Goal: Navigation & Orientation: Find specific page/section

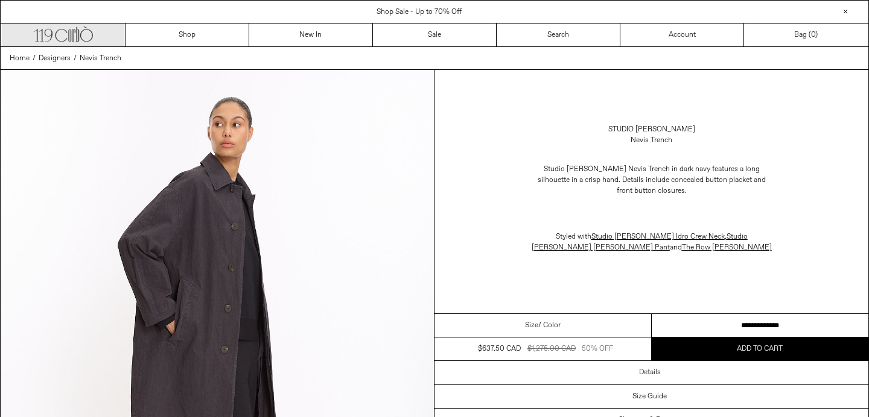
click at [81, 33] on icon ".cls-1, .cls-2 { fill: #231f20; stroke: #231f20; stroke-miterlimit: 10; stroke-…" at bounding box center [63, 32] width 59 height 17
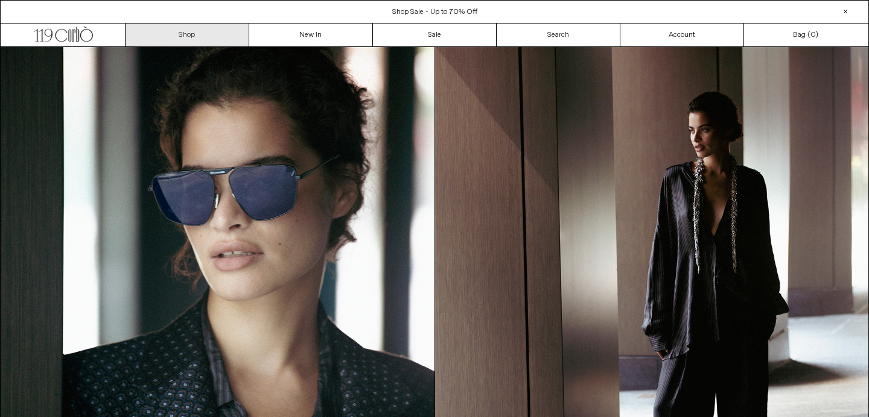
click at [207, 34] on link "Shop" at bounding box center [187, 35] width 124 height 23
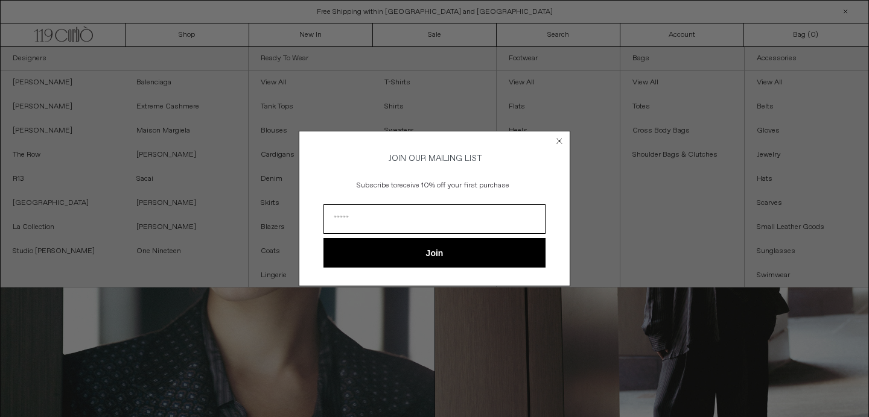
click at [560, 138] on circle "Close dialog" at bounding box center [559, 140] width 11 height 11
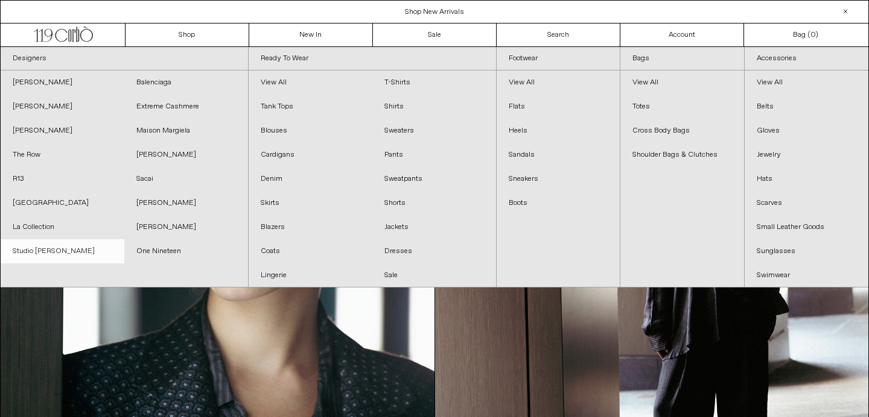
click at [60, 252] on link "Studio [PERSON_NAME]" at bounding box center [63, 251] width 124 height 24
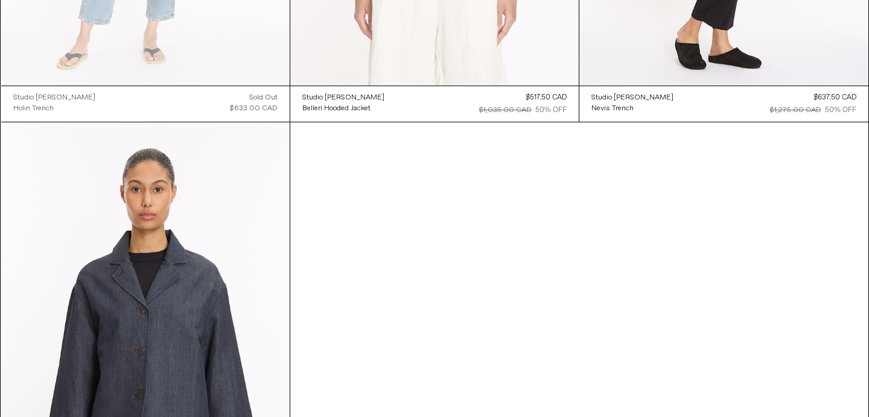
scroll to position [1109, 0]
